Goal: Navigation & Orientation: Find specific page/section

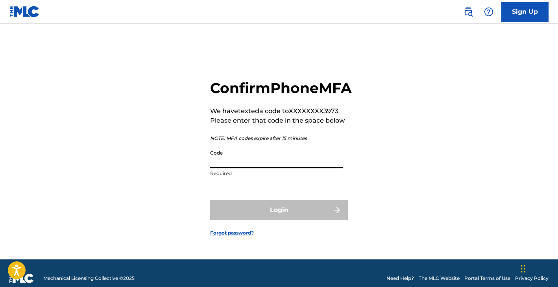
click at [308, 165] on input "Code" at bounding box center [276, 157] width 133 height 22
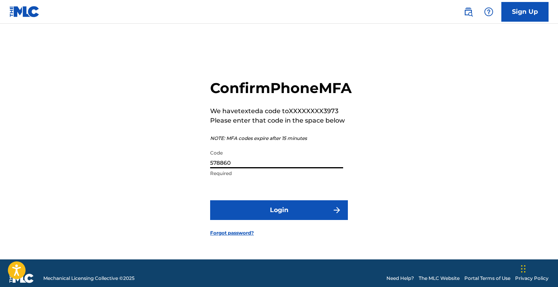
type input "578860"
click at [332, 213] on button "Login" at bounding box center [279, 210] width 138 height 20
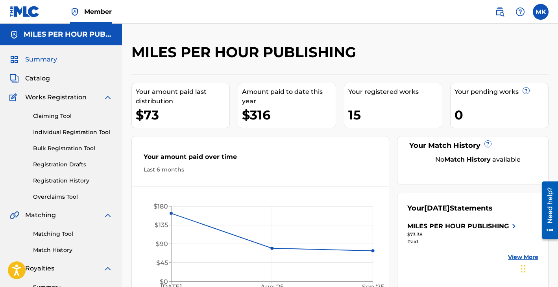
click at [44, 79] on span "Catalog" at bounding box center [37, 78] width 25 height 9
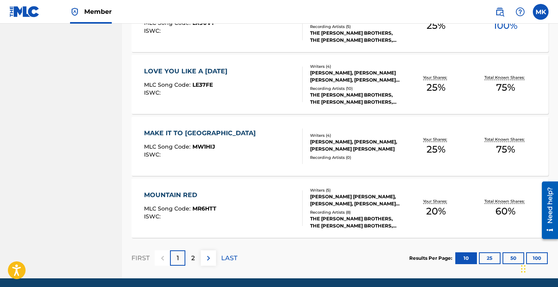
scroll to position [614, 0]
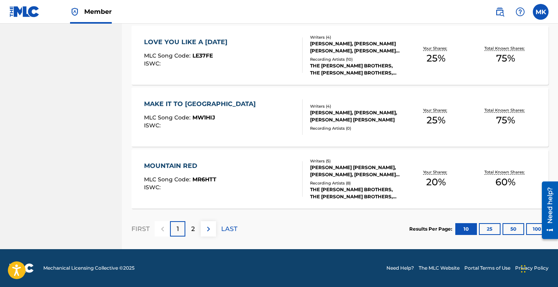
click at [194, 226] on p "2" at bounding box center [193, 228] width 4 height 9
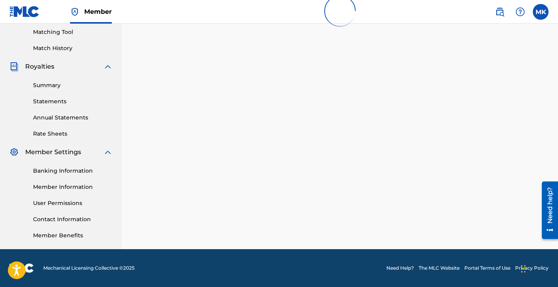
scroll to position [305, 0]
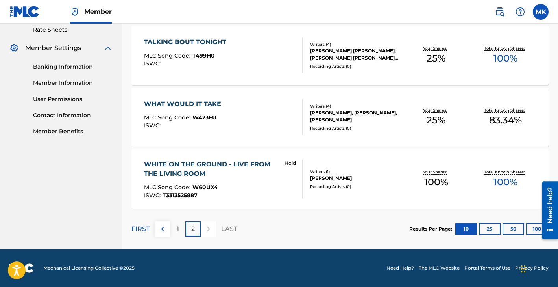
click at [189, 171] on div "WHITE ON THE GROUND - LIVE FROM THE LIVING ROOM" at bounding box center [210, 168] width 133 height 19
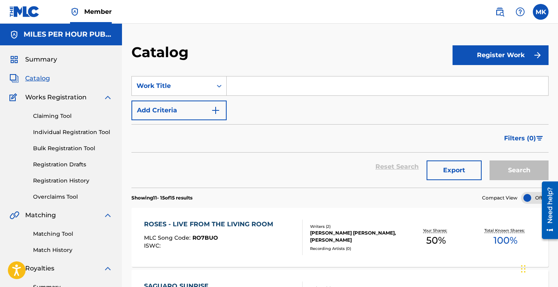
click at [45, 57] on span "Summary" at bounding box center [41, 59] width 32 height 9
